Goal: Information Seeking & Learning: Learn about a topic

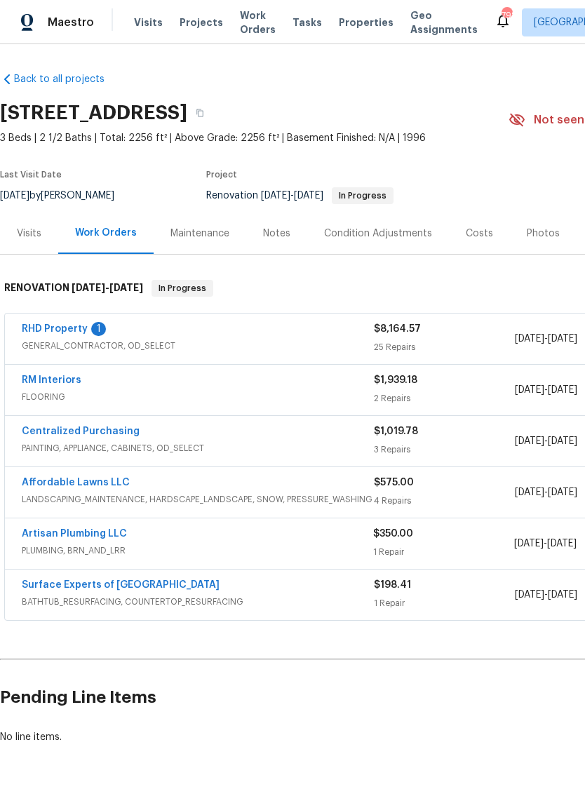
click at [46, 326] on link "RHD Property" at bounding box center [55, 329] width 66 height 10
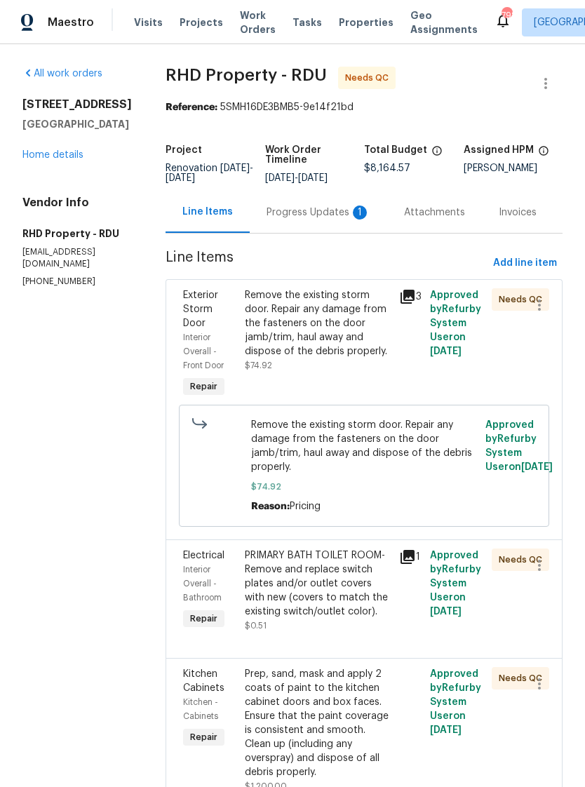
click at [318, 220] on div "Progress Updates 1" at bounding box center [319, 213] width 104 height 14
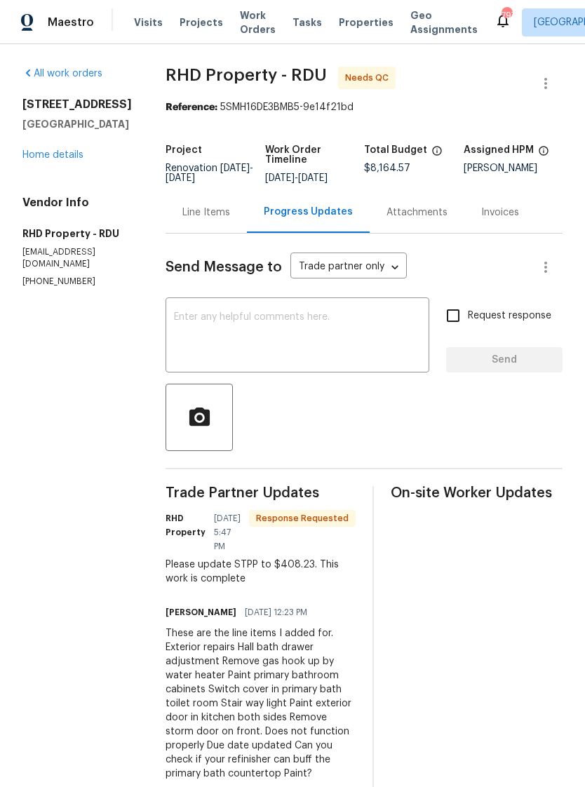
click at [65, 157] on link "Home details" at bounding box center [52, 155] width 61 height 10
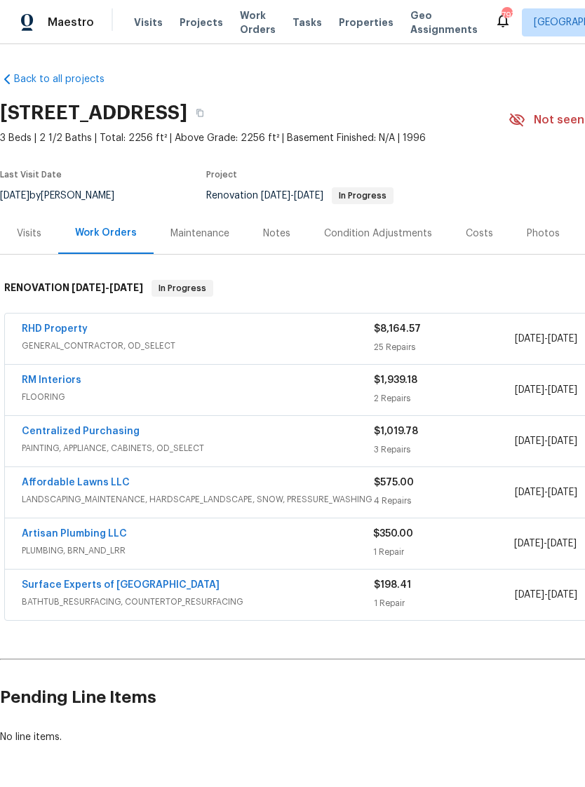
click at [53, 529] on link "Artisan Plumbing LLC" at bounding box center [74, 534] width 105 height 10
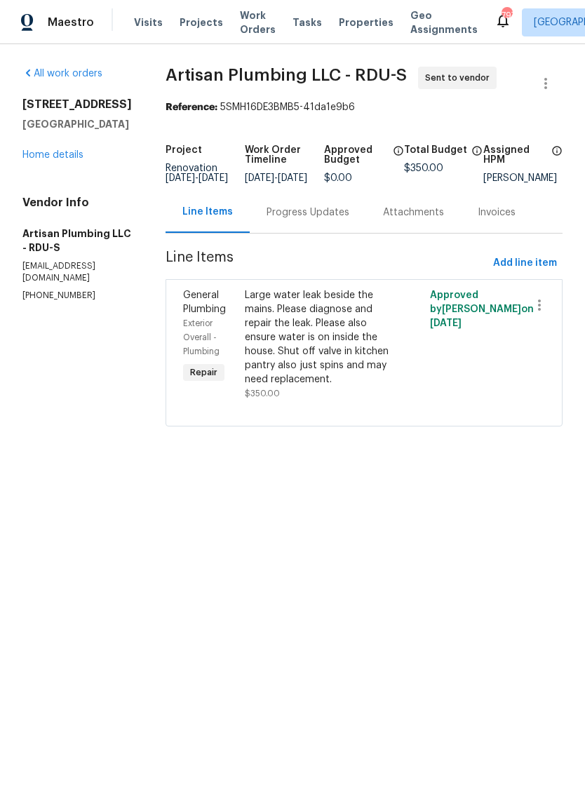
click at [339, 220] on div "Progress Updates" at bounding box center [308, 213] width 83 height 14
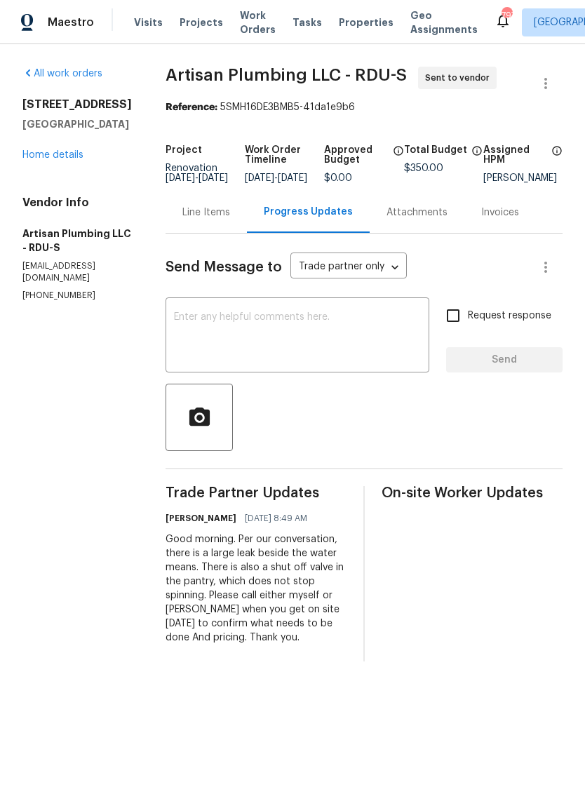
click at [230, 220] on div "Line Items" at bounding box center [206, 213] width 48 height 14
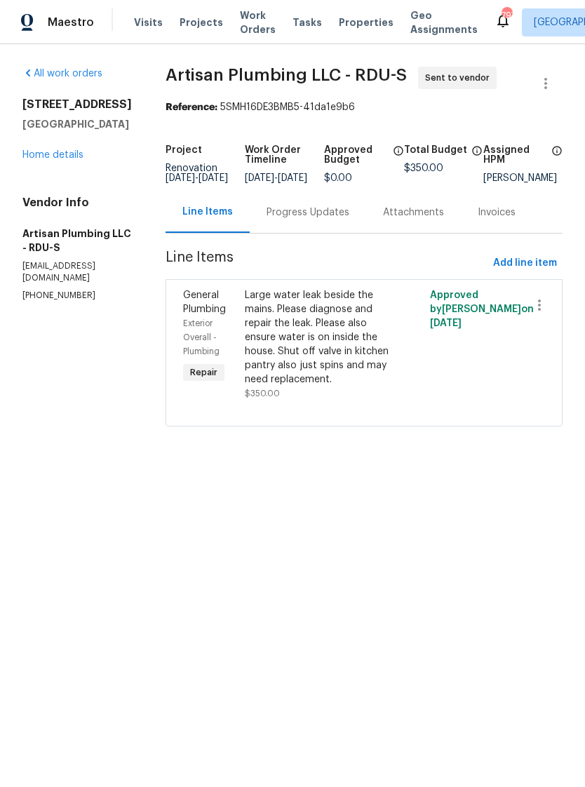
click at [356, 233] on div "Progress Updates" at bounding box center [308, 212] width 116 height 41
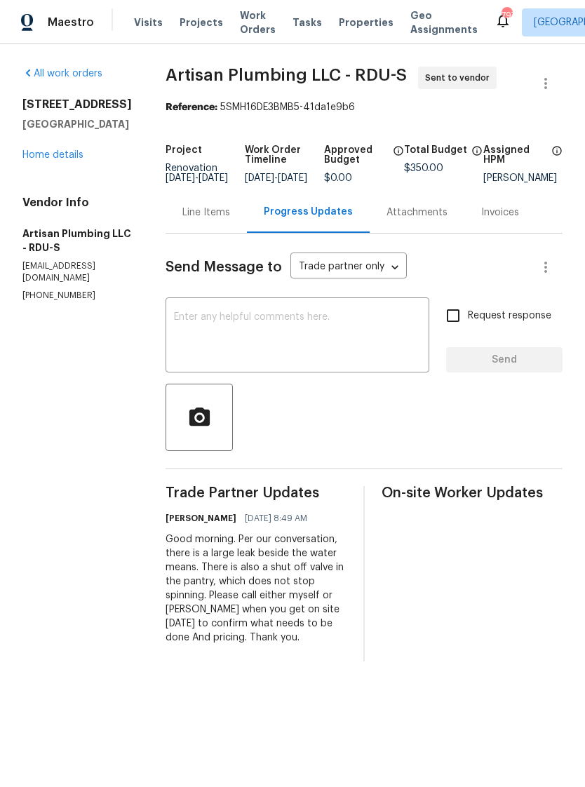
click at [230, 220] on div "Line Items" at bounding box center [206, 213] width 48 height 14
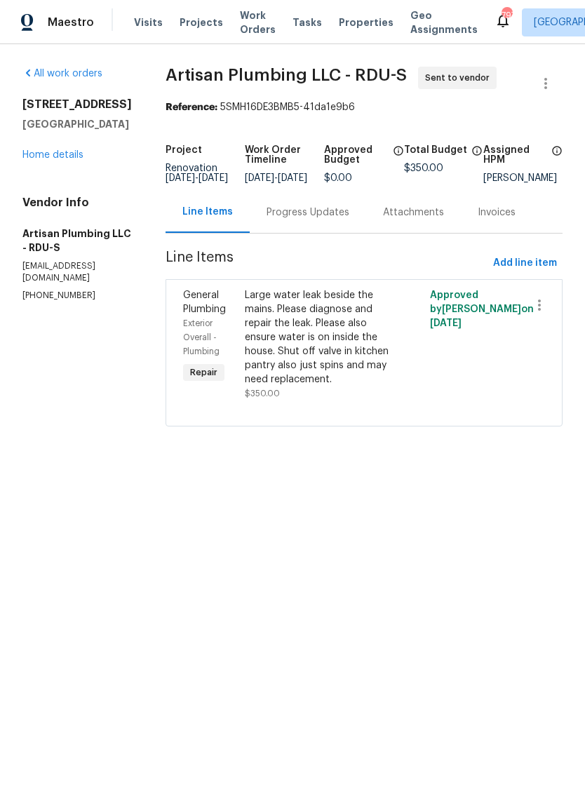
click at [35, 157] on link "Home details" at bounding box center [52, 155] width 61 height 10
